Goal: Transaction & Acquisition: Purchase product/service

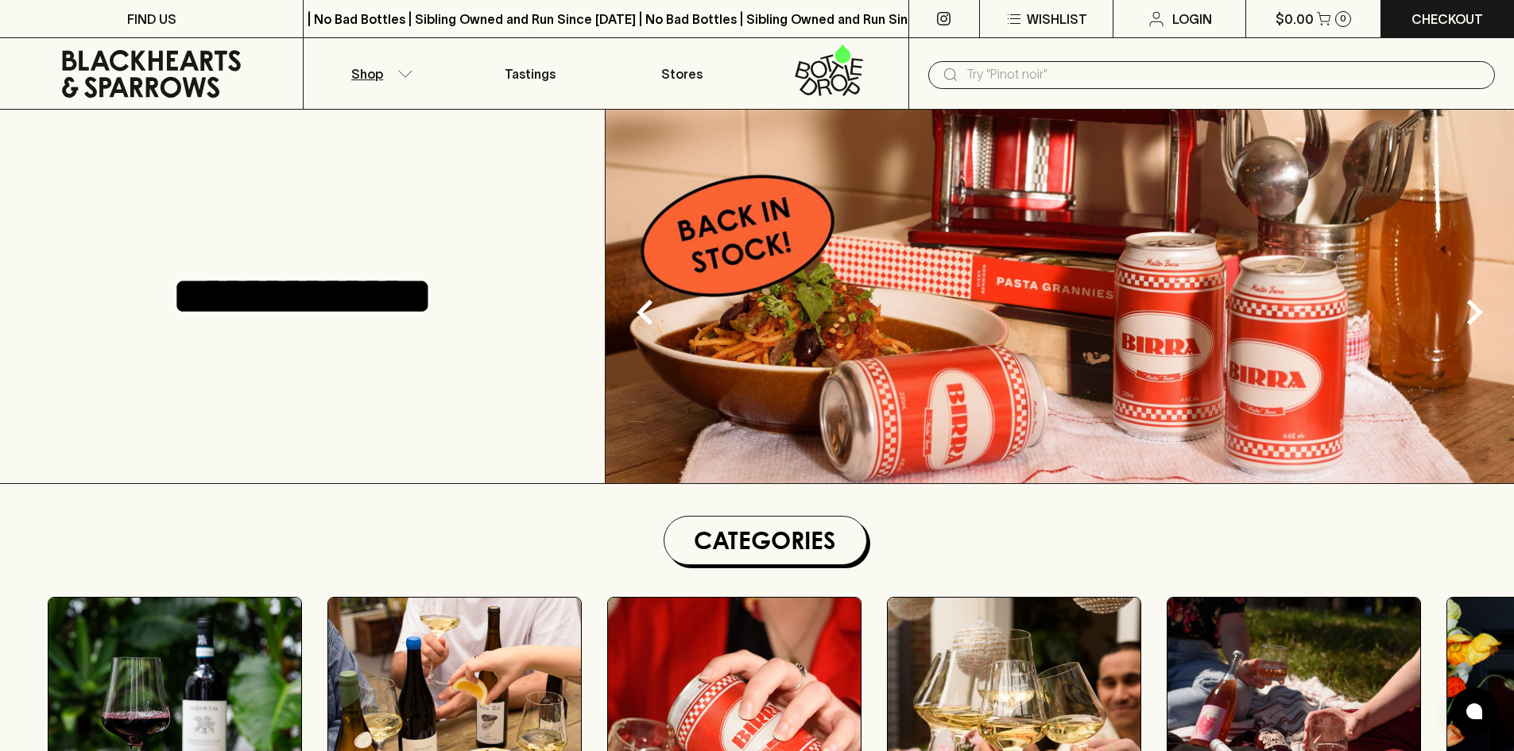
click at [409, 75] on icon "button" at bounding box center [405, 74] width 16 height 8
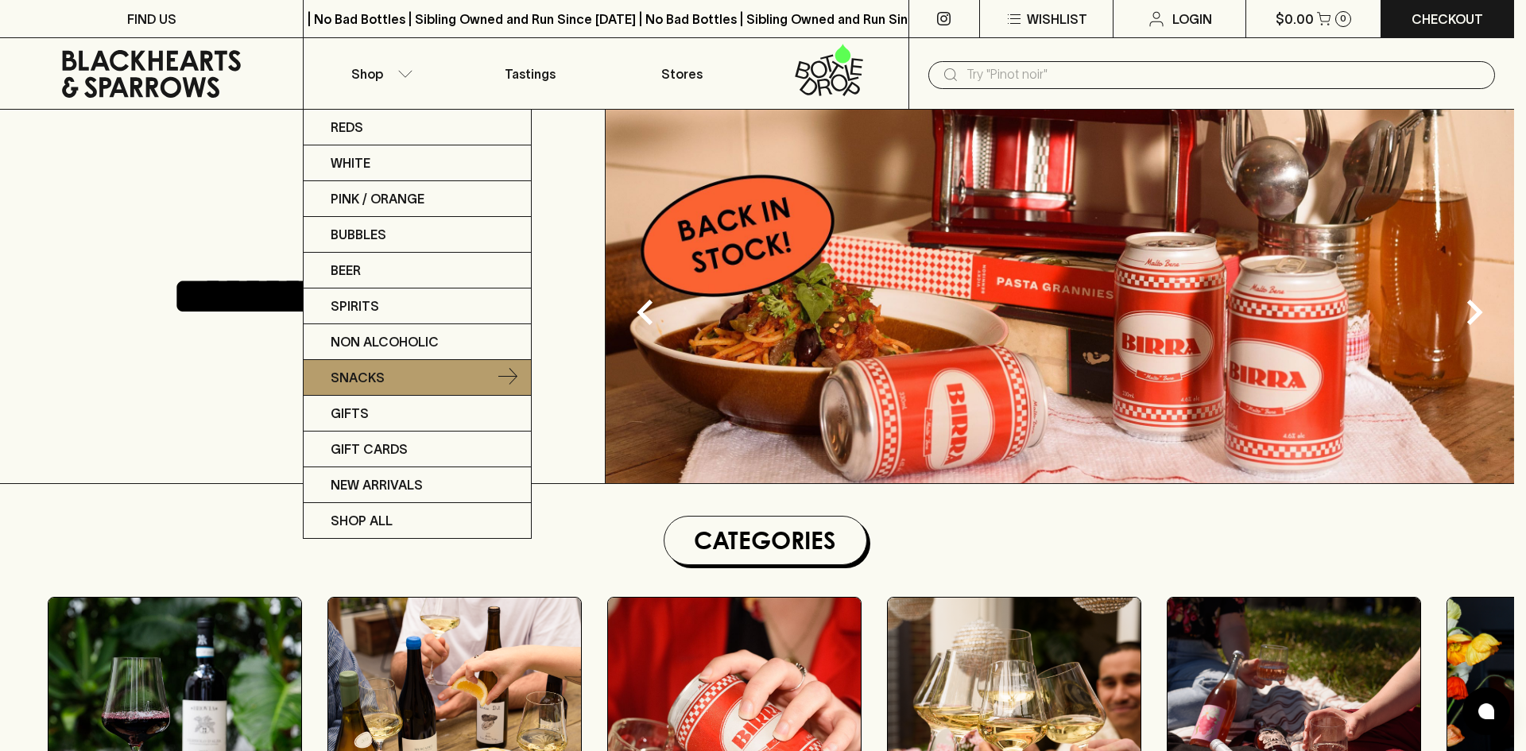
click at [364, 386] on p "Snacks" at bounding box center [358, 377] width 54 height 19
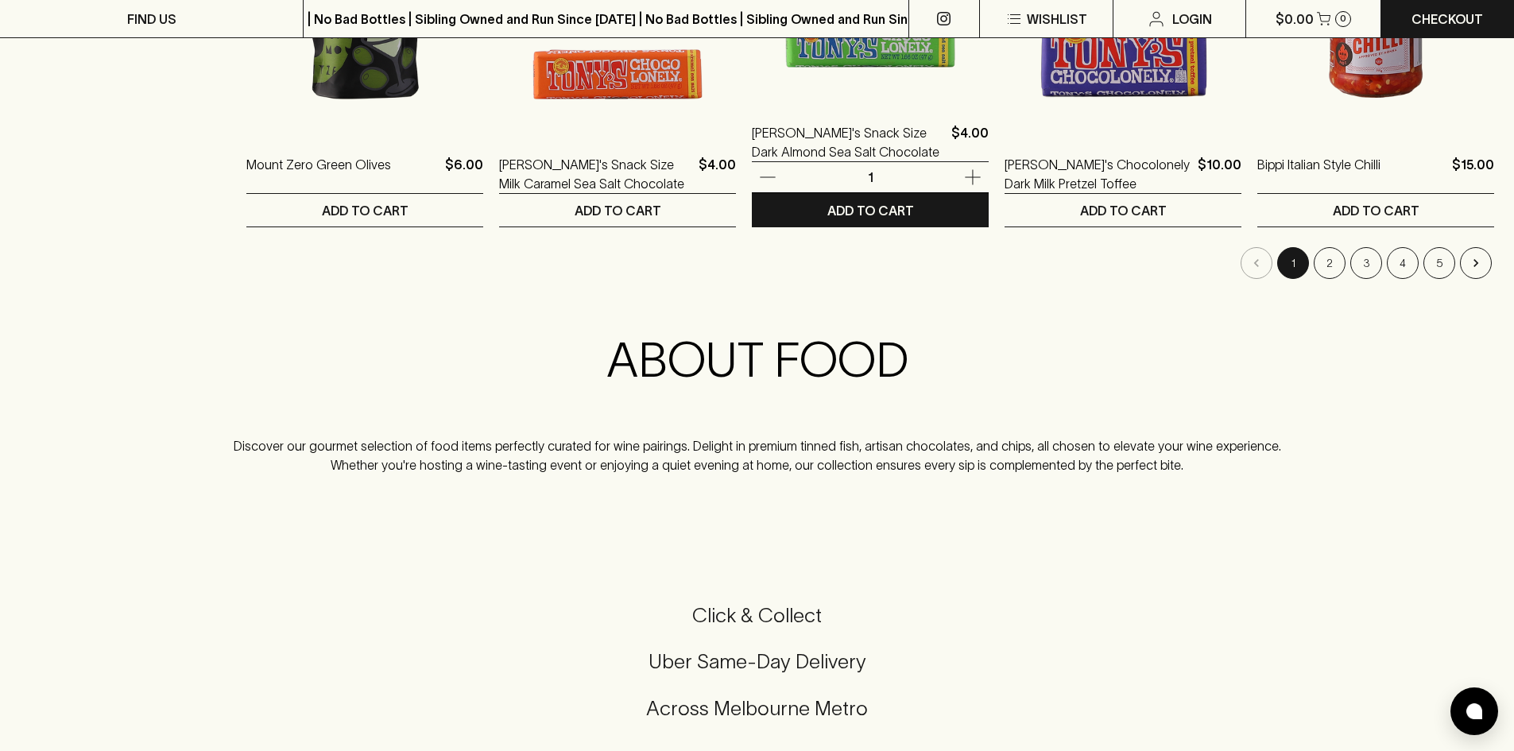
scroll to position [1510, 0]
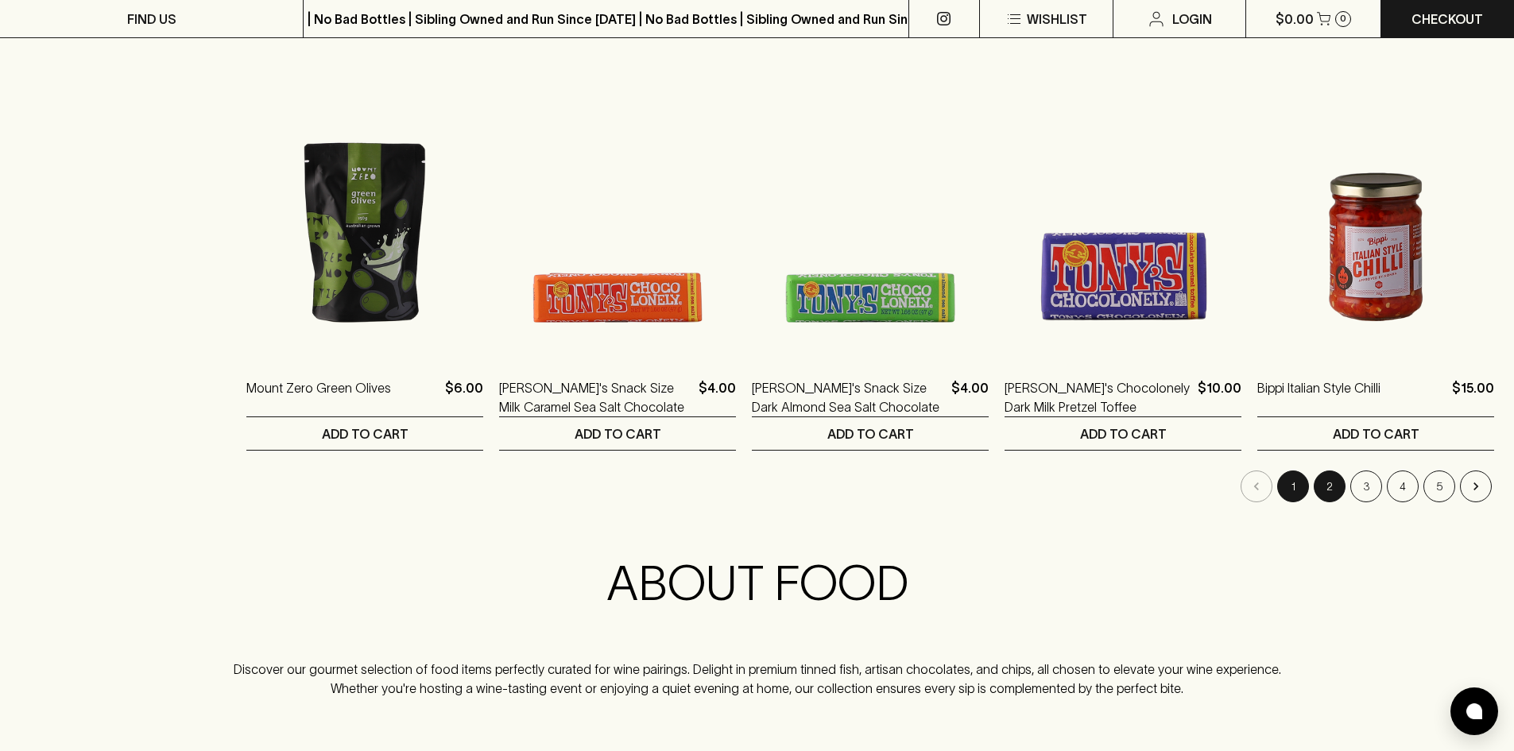
click at [1327, 494] on button "2" at bounding box center [1330, 487] width 32 height 32
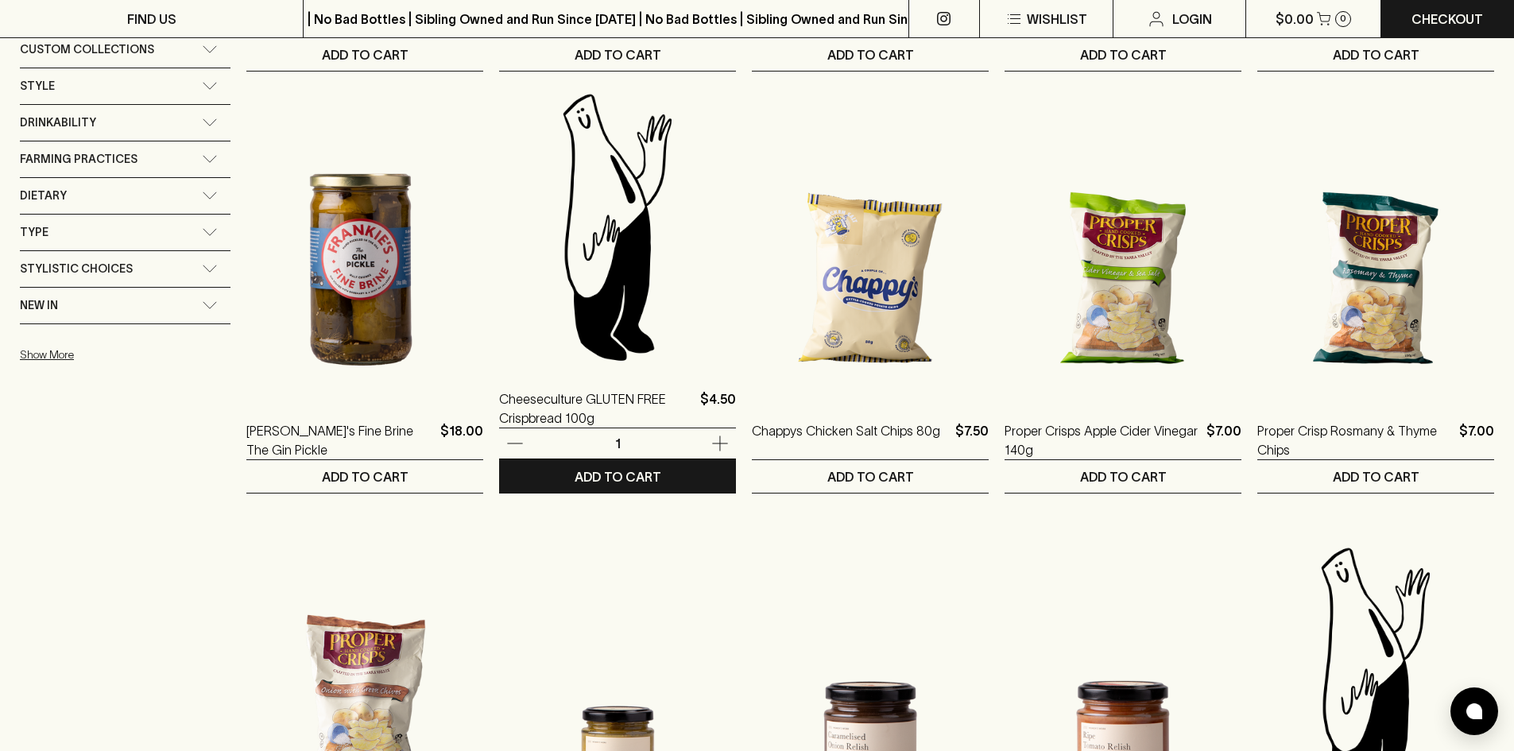
scroll to position [1510, 0]
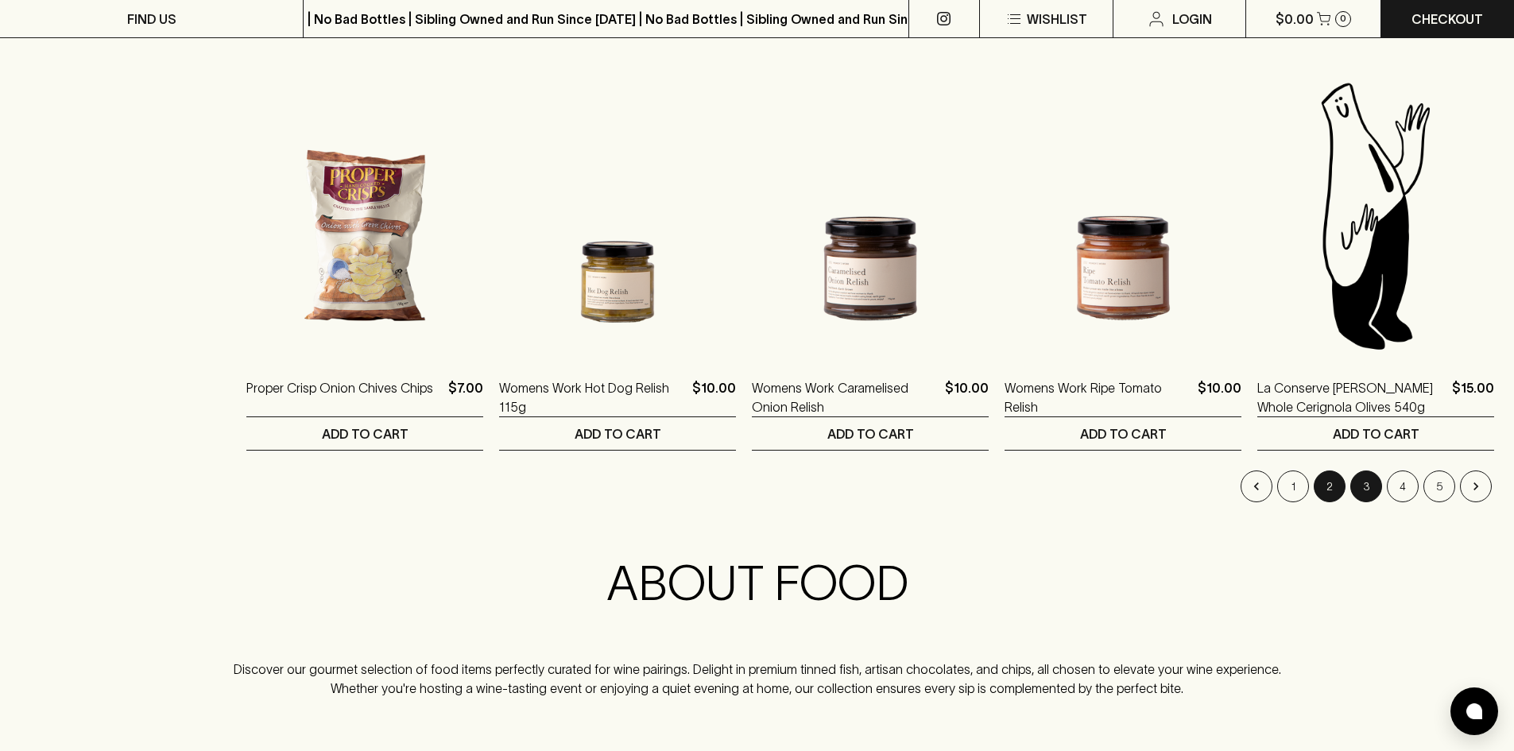
click at [1359, 483] on button "3" at bounding box center [1367, 487] width 32 height 32
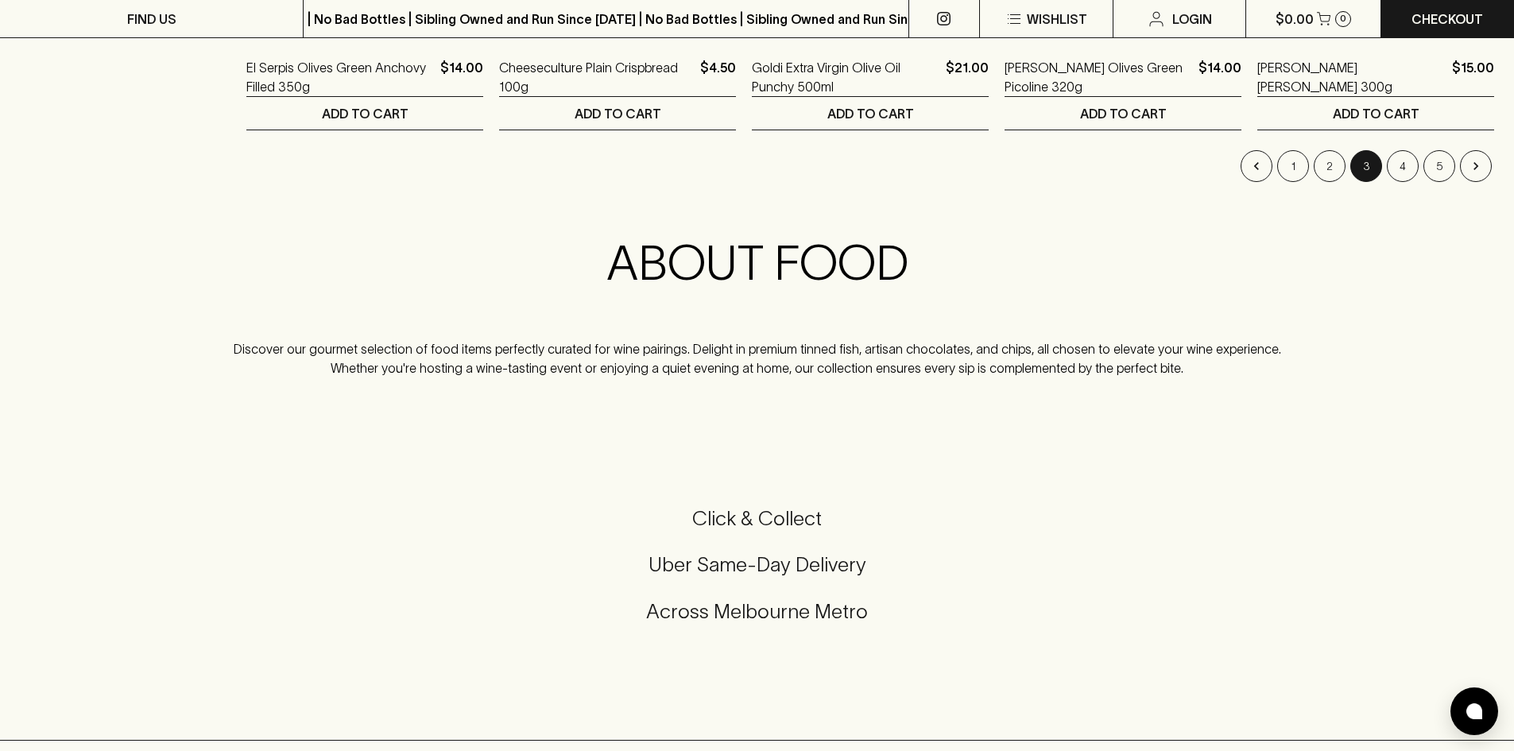
scroll to position [1828, 0]
click at [1346, 168] on li "2" at bounding box center [1330, 169] width 37 height 32
click at [1340, 168] on button "2" at bounding box center [1330, 169] width 32 height 32
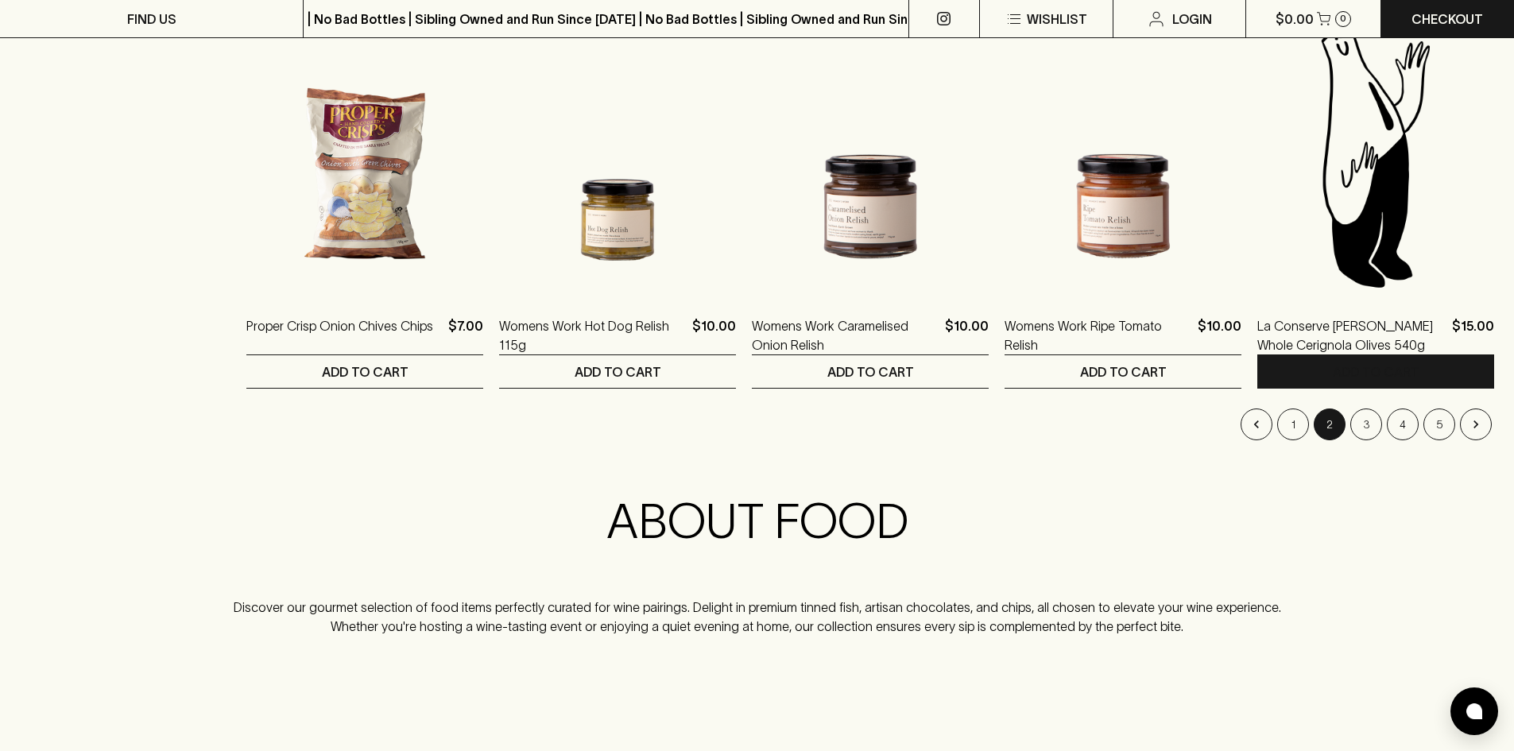
scroll to position [1483, 0]
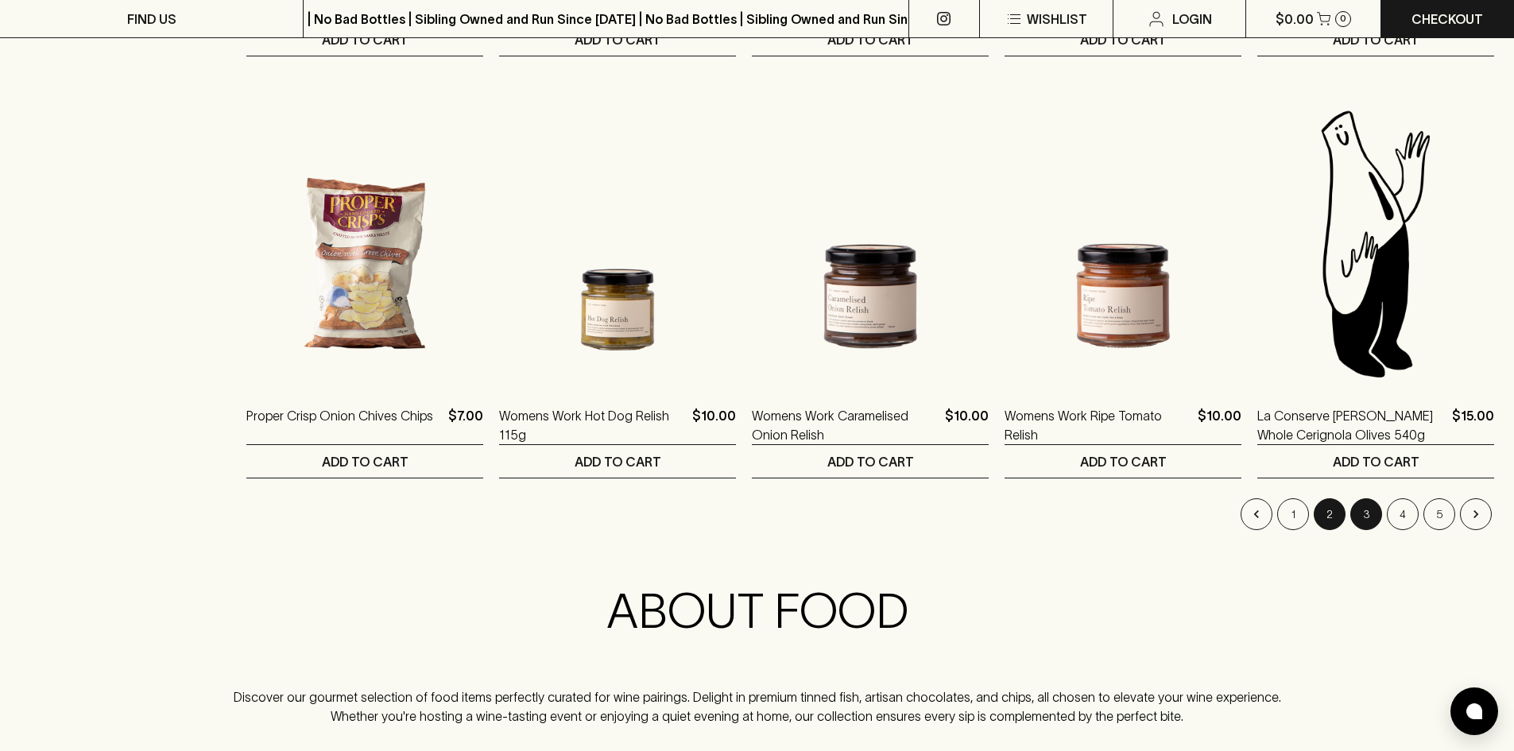
click at [1370, 510] on button "3" at bounding box center [1367, 514] width 32 height 32
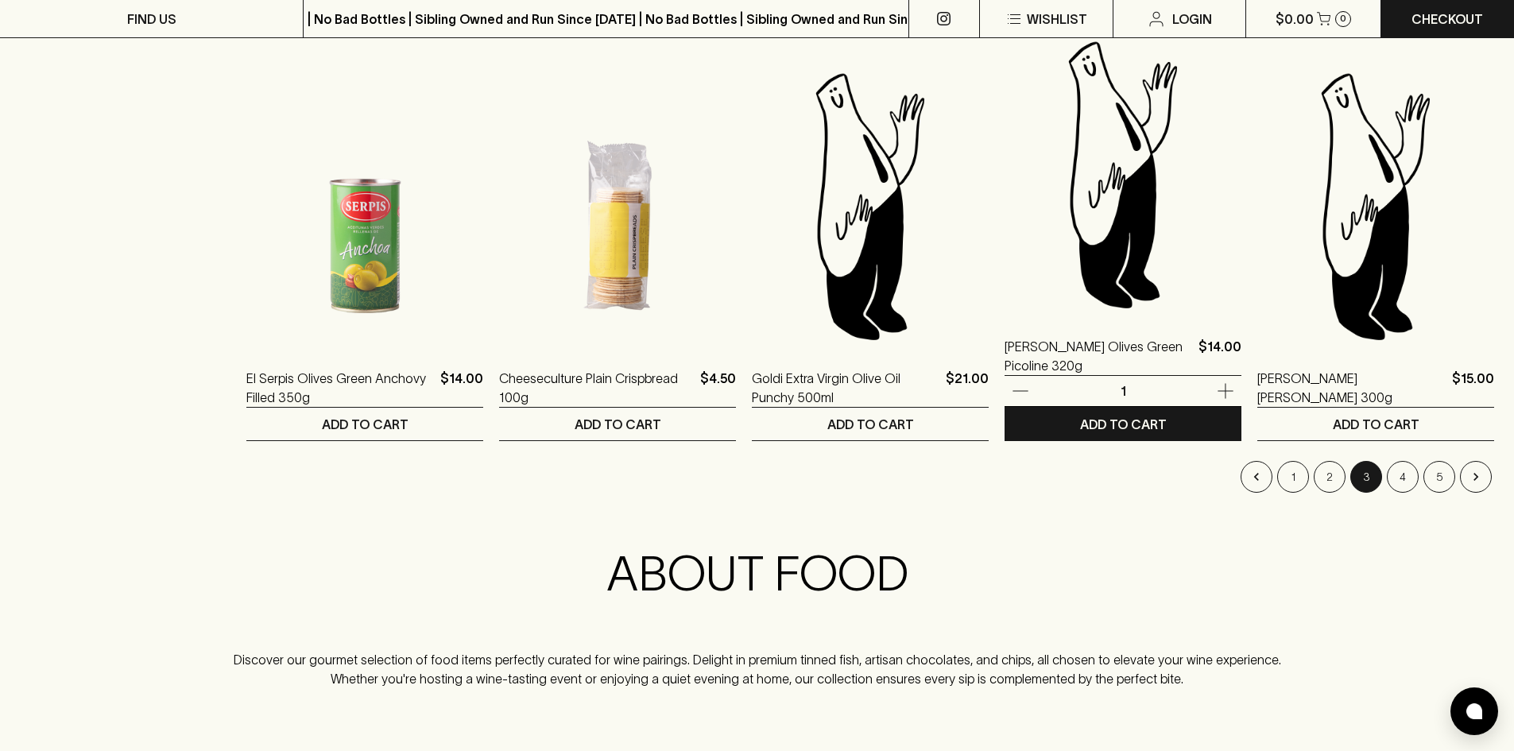
scroll to position [1431, 0]
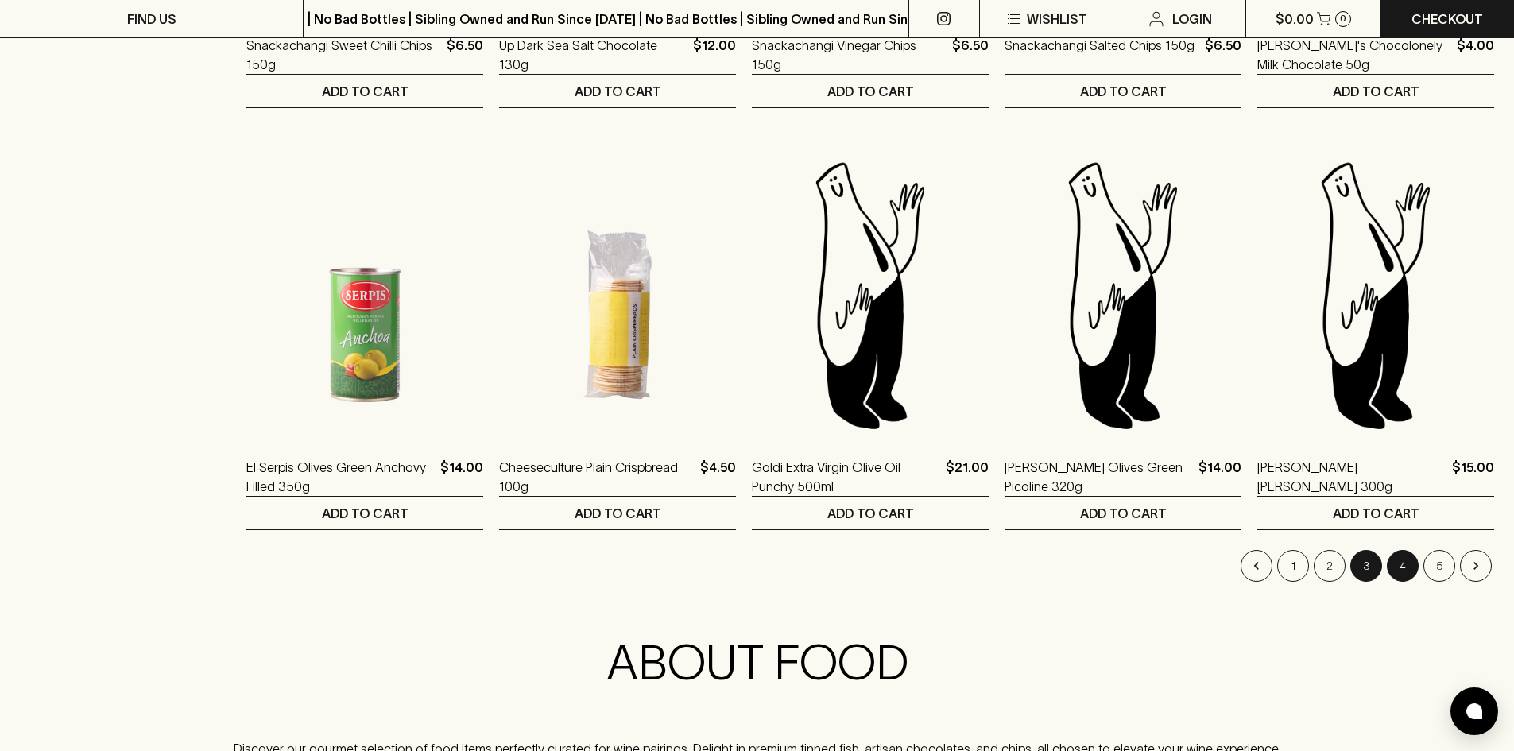
click at [1404, 566] on button "4" at bounding box center [1403, 566] width 32 height 32
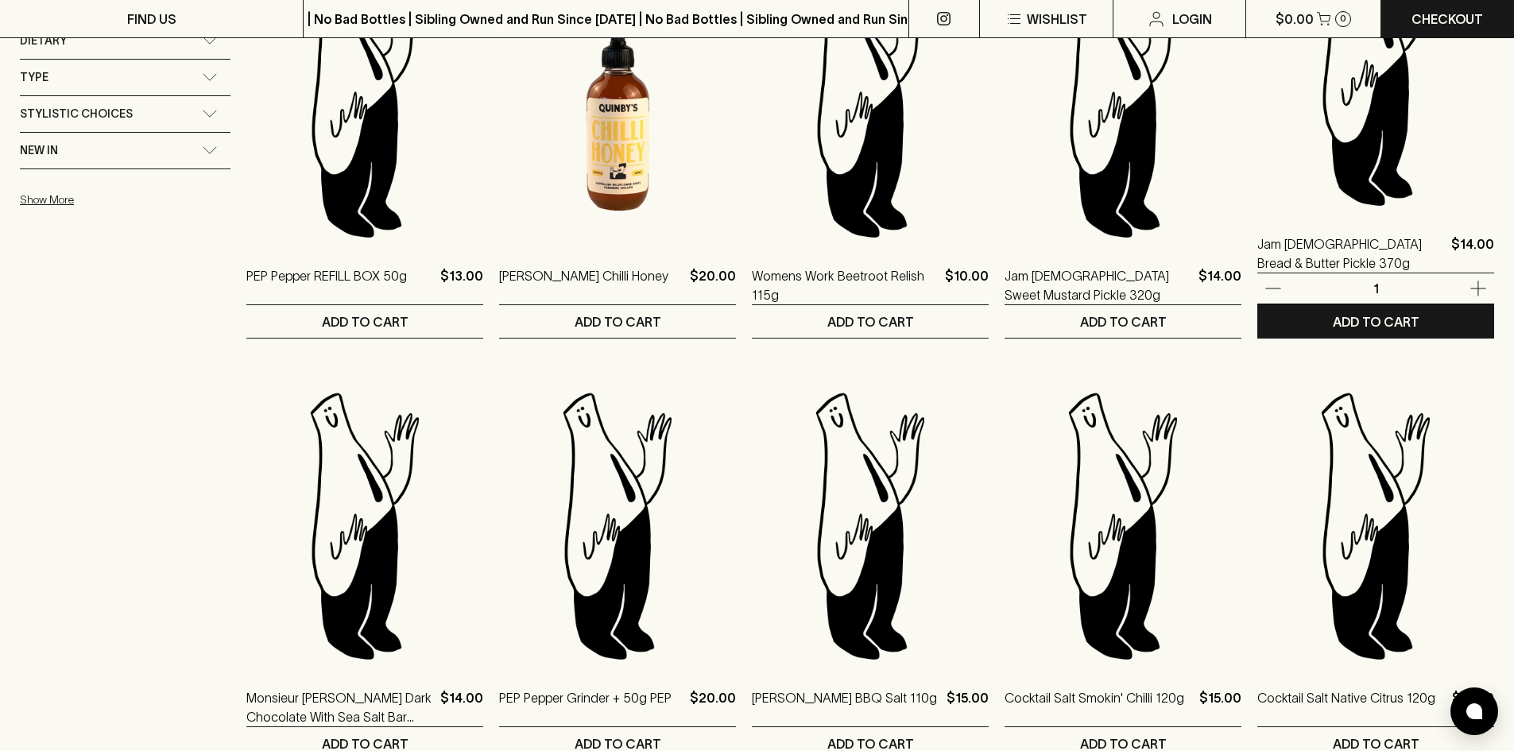
scroll to position [1033, 0]
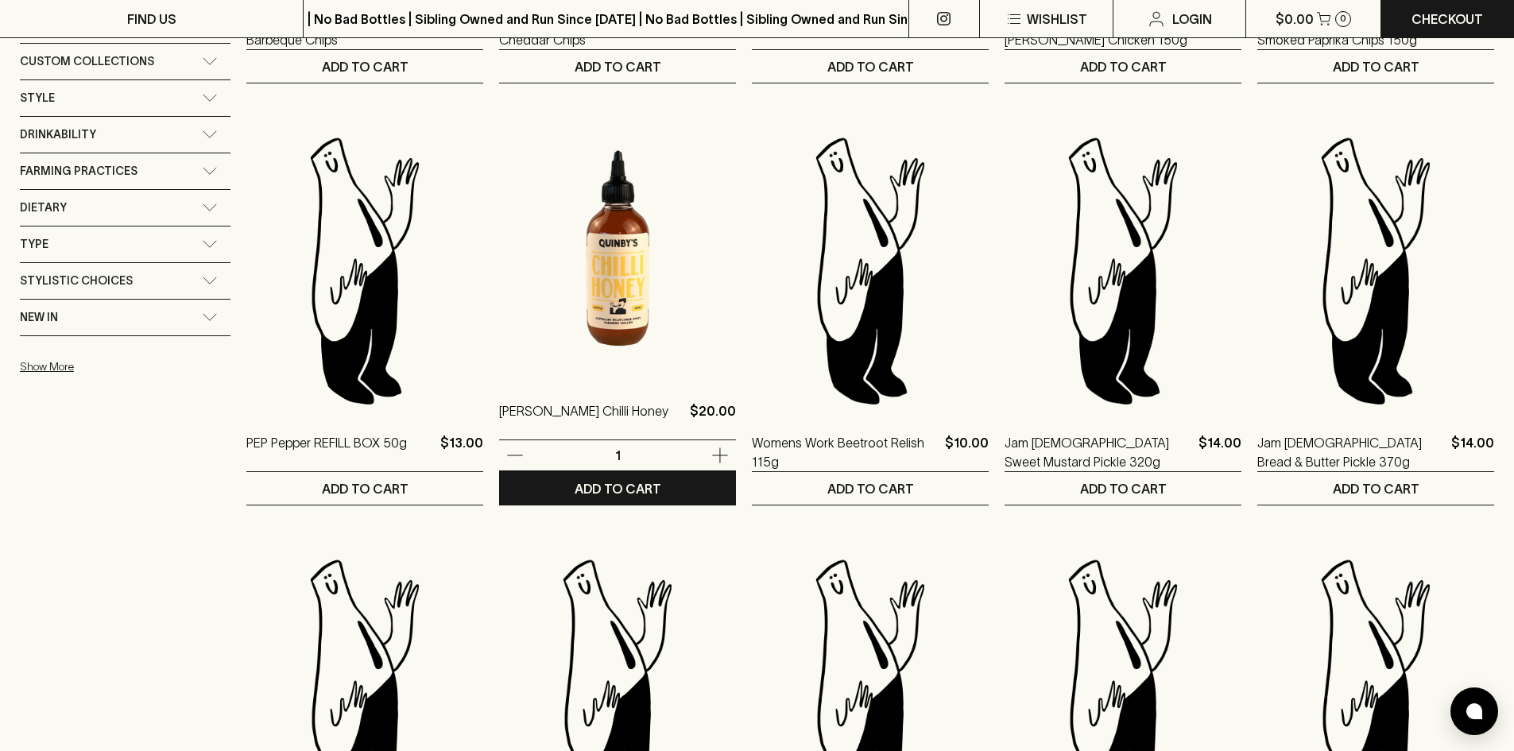
click at [621, 305] on img at bounding box center [617, 238] width 237 height 278
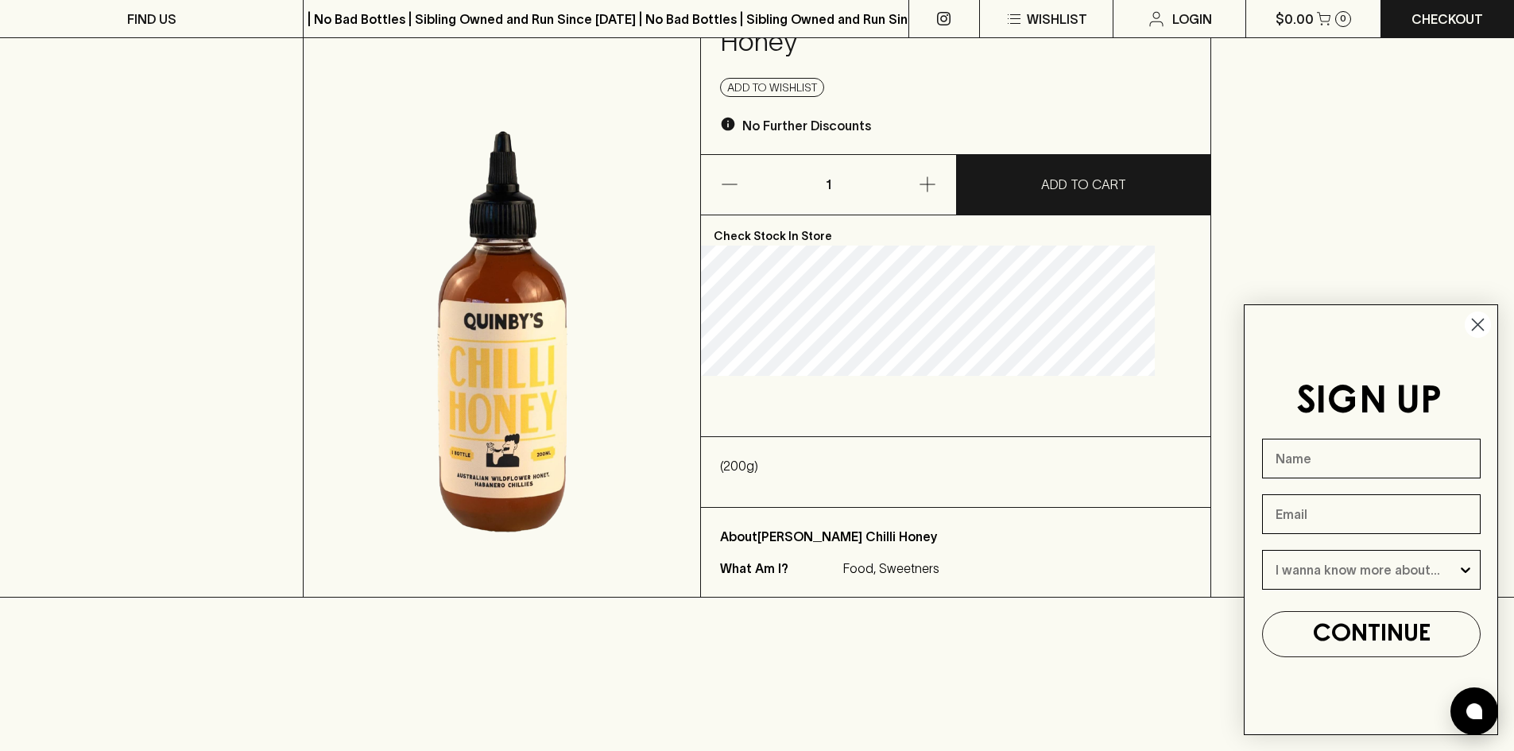
scroll to position [159, 0]
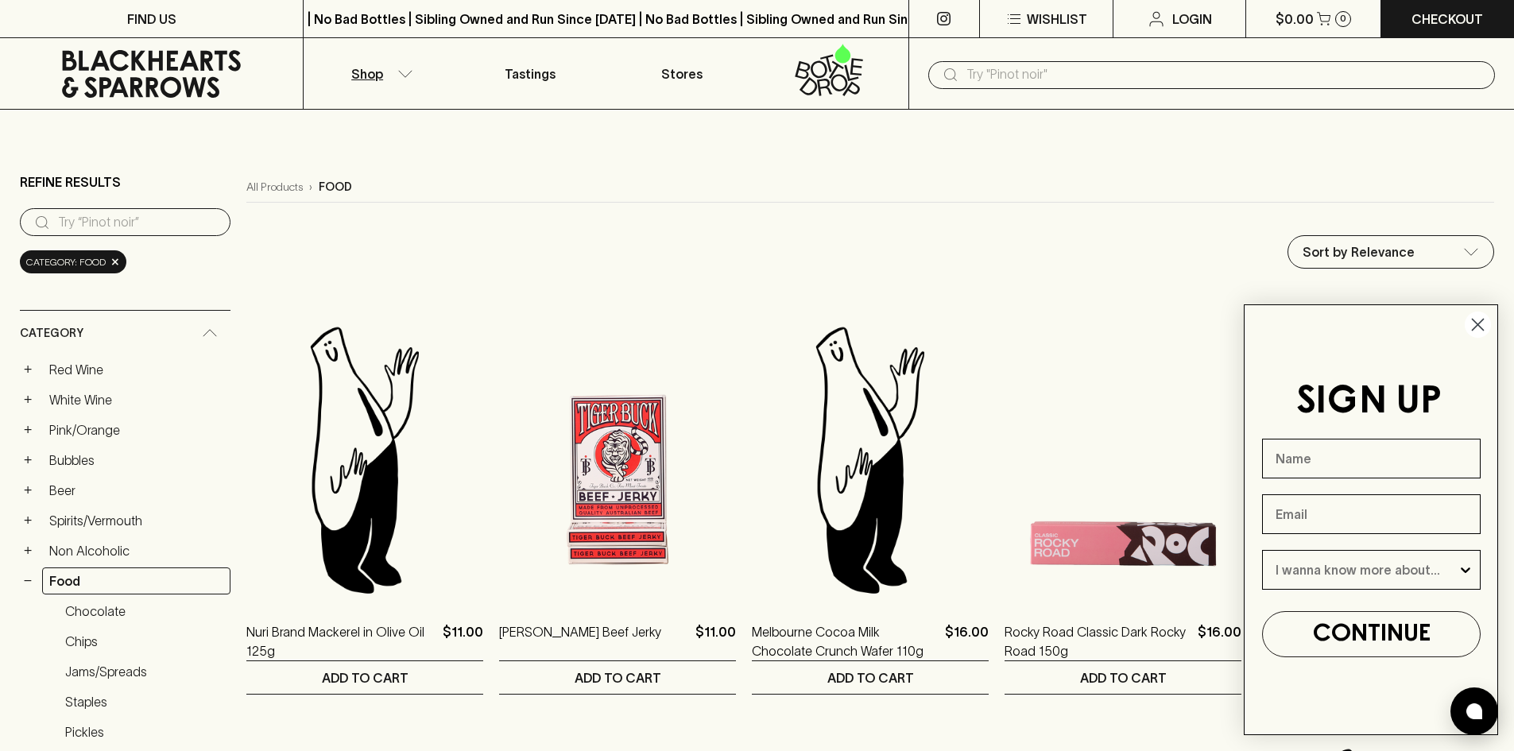
drag, startPoint x: 1478, startPoint y: 320, endPoint x: 1465, endPoint y: 326, distance: 14.2
click at [1478, 320] on circle "Close dialog" at bounding box center [1478, 325] width 26 height 26
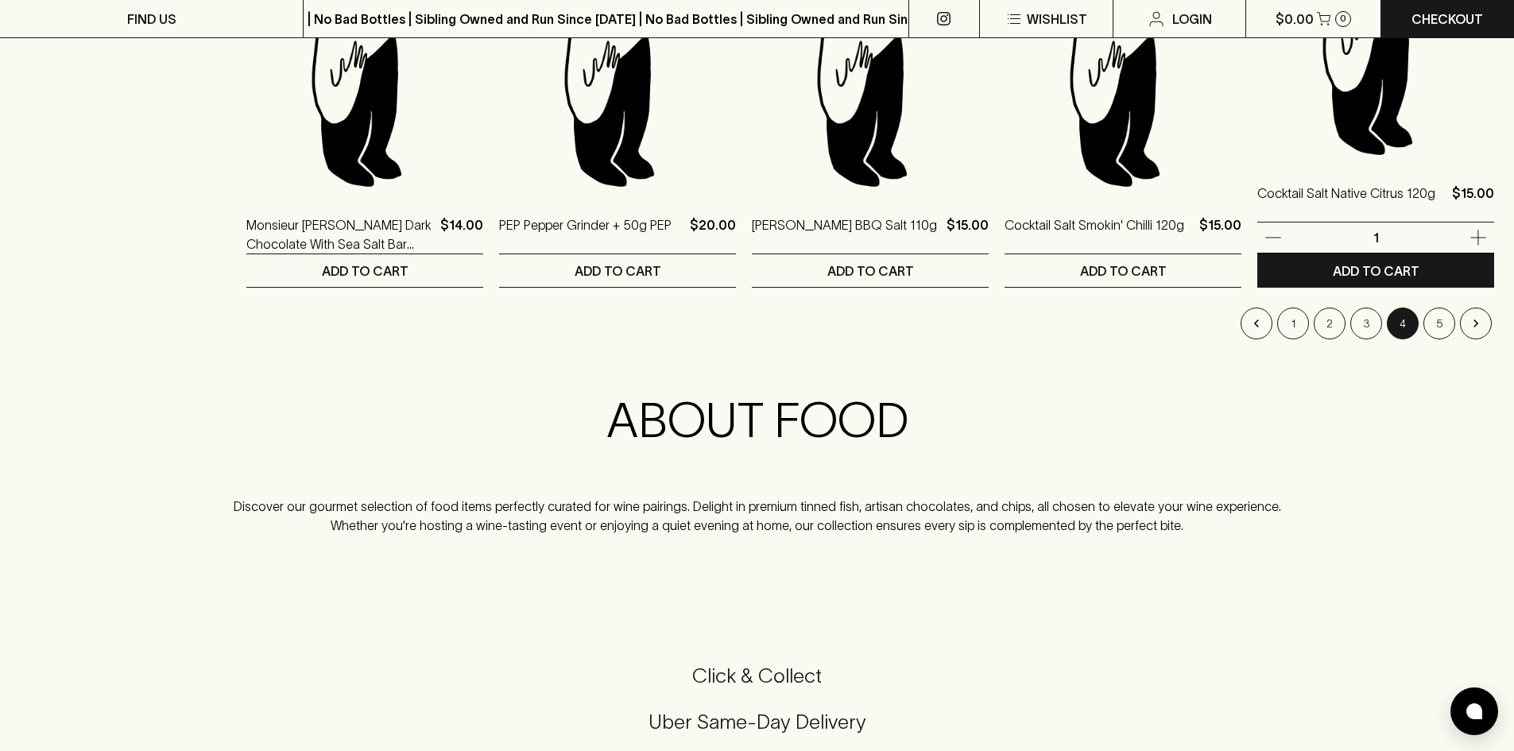
scroll to position [1749, 0]
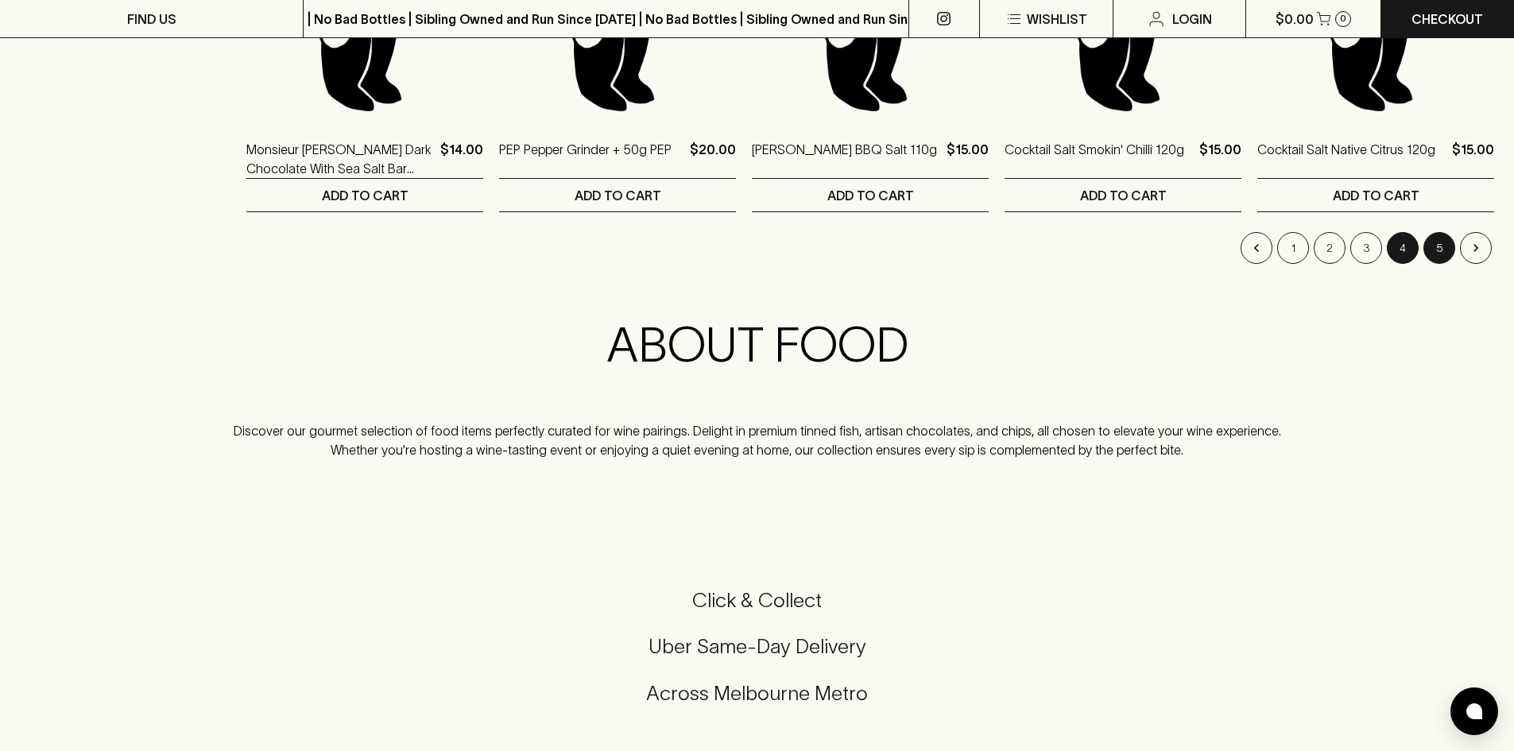
click at [1425, 242] on button "5" at bounding box center [1440, 248] width 32 height 32
